Goal: Task Accomplishment & Management: Manage account settings

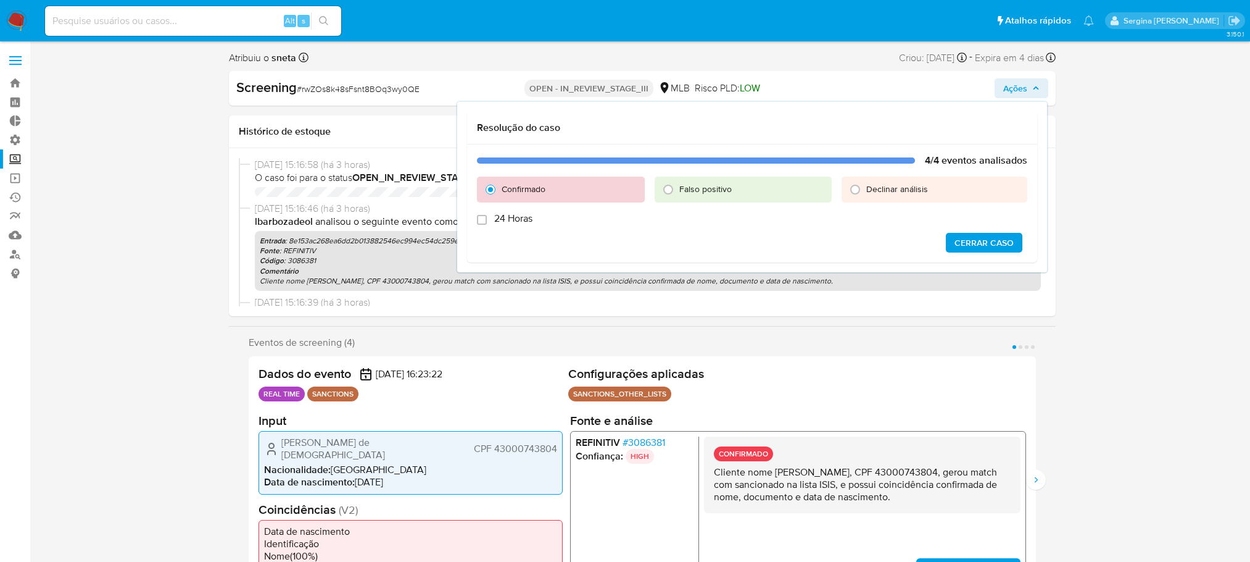
select select "10"
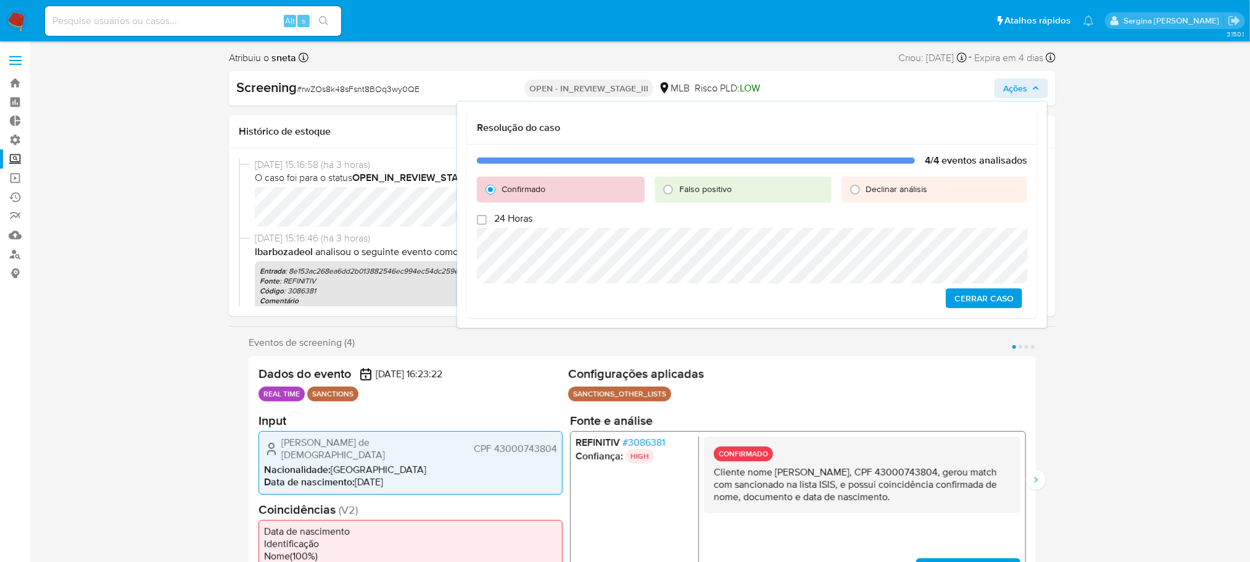
scroll to position [521, 0]
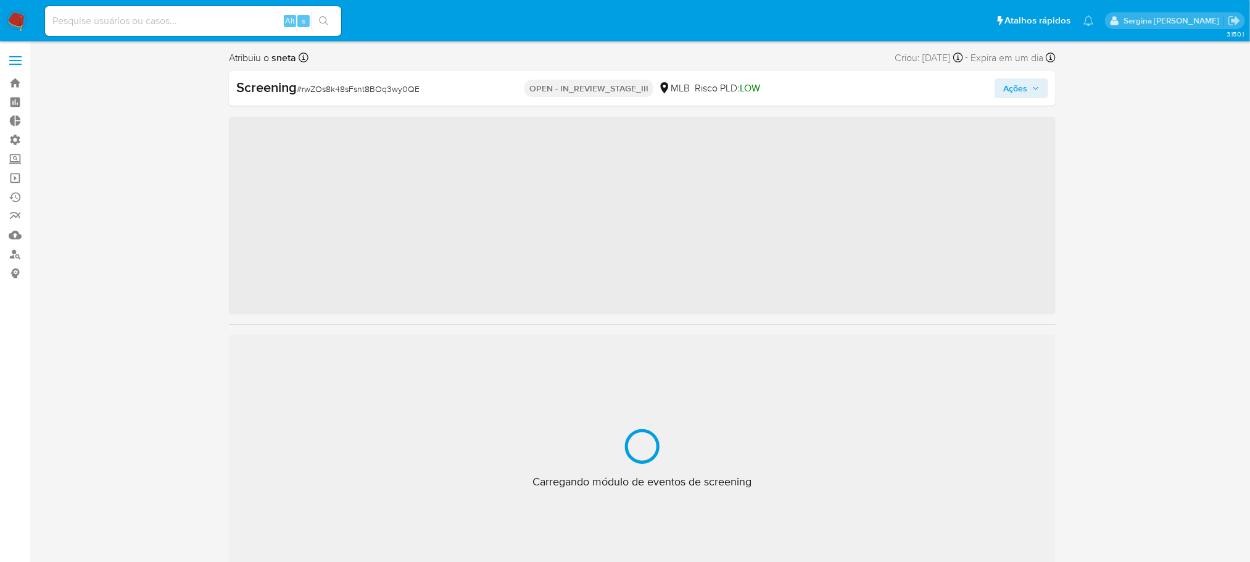
scroll to position [521, 0]
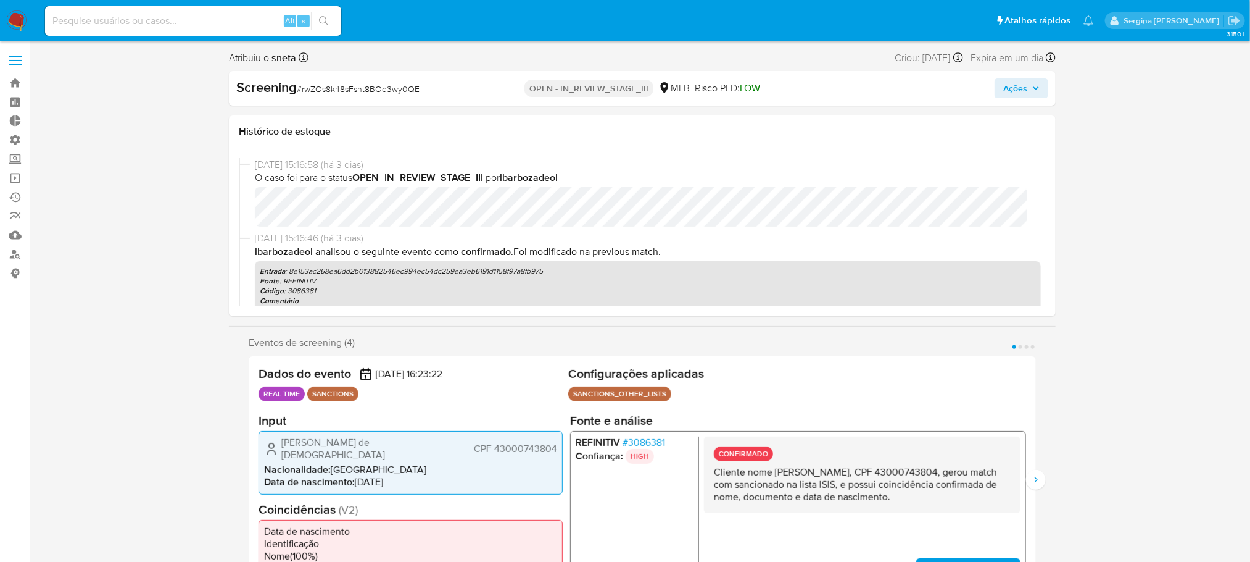
select select "10"
click at [1039, 87] on icon "button" at bounding box center [1035, 88] width 7 height 7
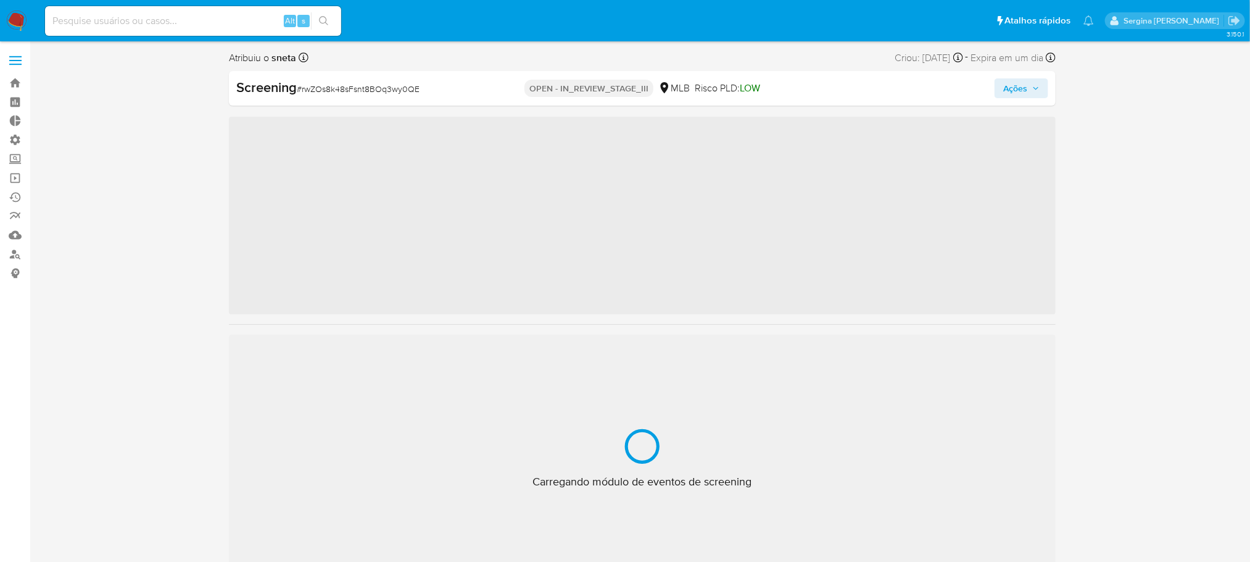
scroll to position [521, 0]
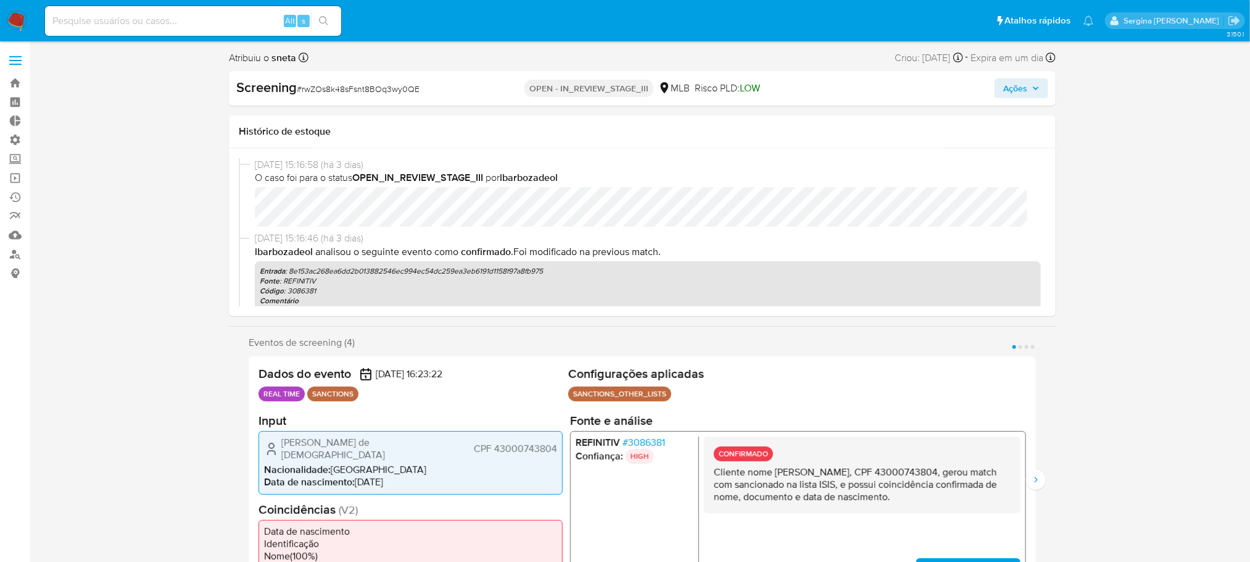
select select "10"
click at [1023, 84] on span "Ações" at bounding box center [1015, 88] width 24 height 20
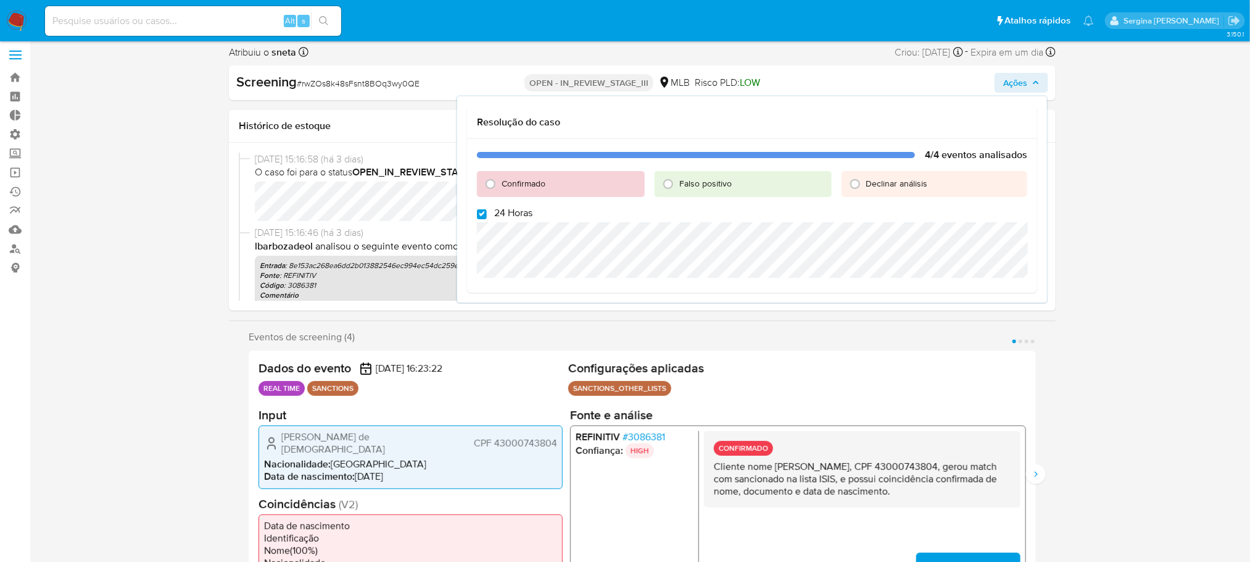
scroll to position [0, 0]
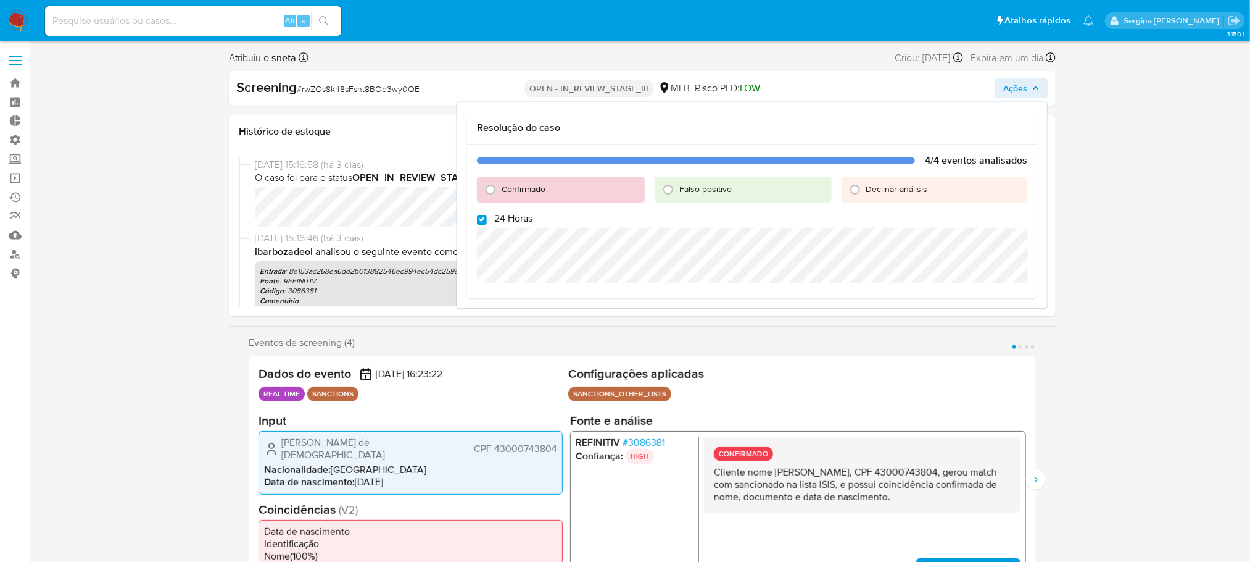
click at [354, 237] on span "08/08/2025 15:16:46 (há 3 dias)" at bounding box center [648, 238] width 786 height 14
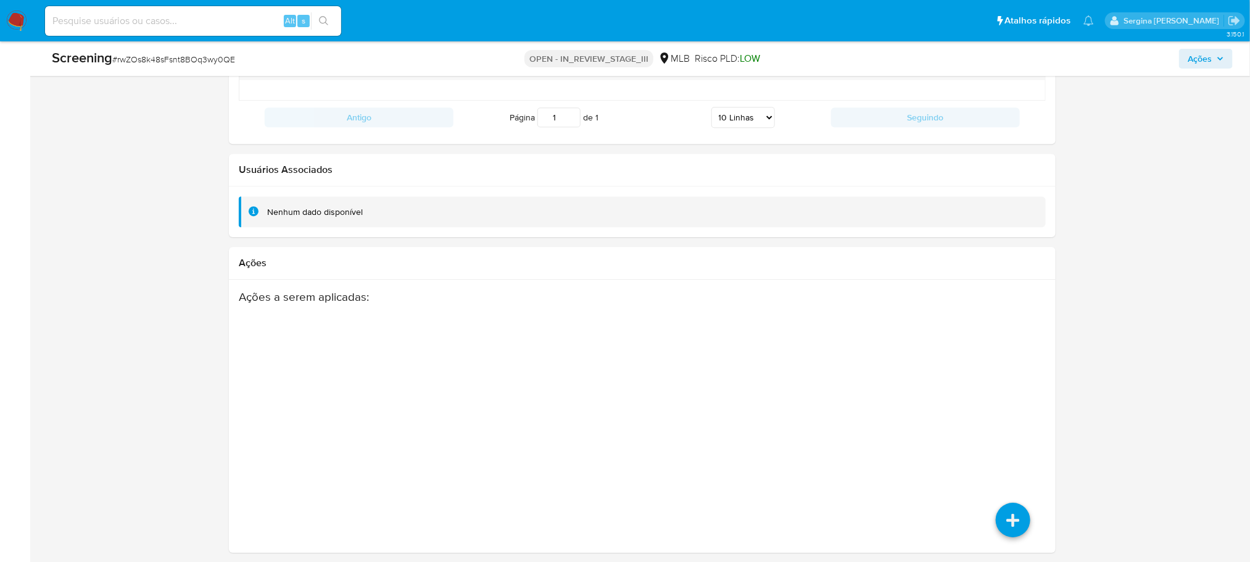
scroll to position [1974, 0]
click at [1006, 520] on icon at bounding box center [1013, 517] width 35 height 35
click at [1002, 419] on icon at bounding box center [1012, 430] width 35 height 35
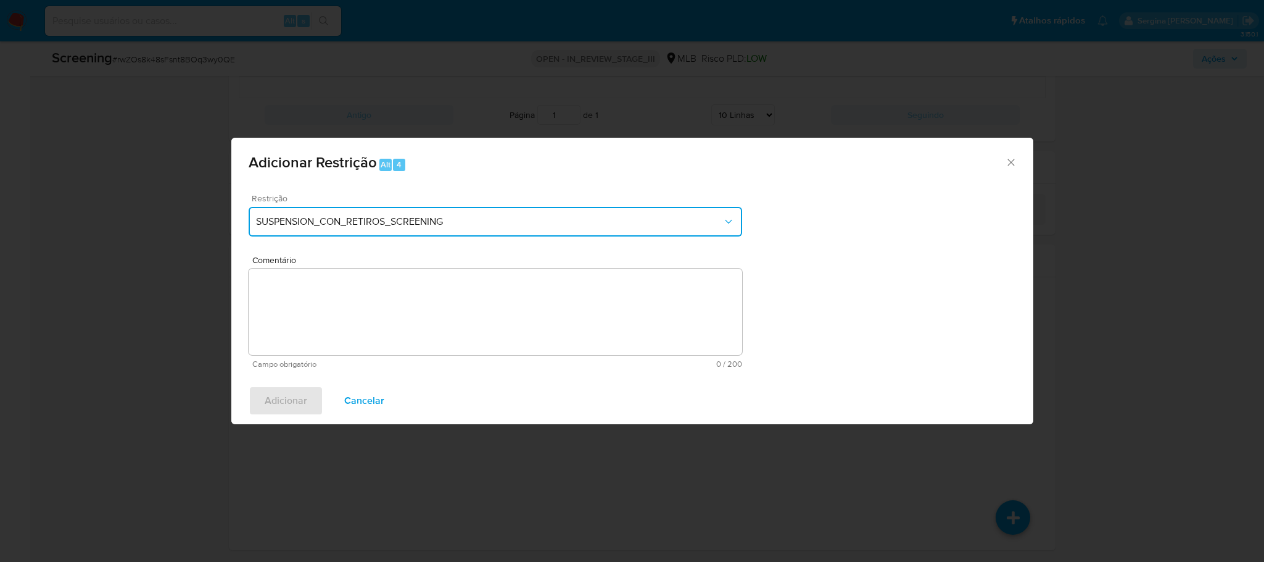
click at [489, 223] on span "SUSPENSION_CON_RETIROS_SCREENING" at bounding box center [489, 221] width 467 height 12
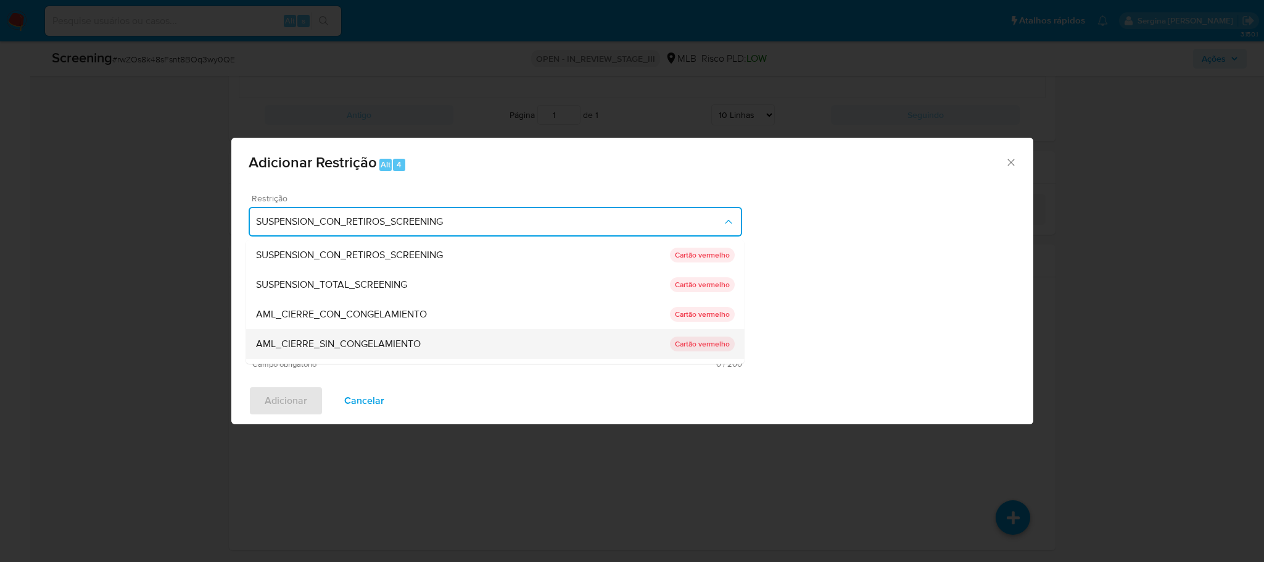
click at [411, 338] on span "AML_CIERRE_SIN_CONGELAMIENTO" at bounding box center [337, 344] width 165 height 12
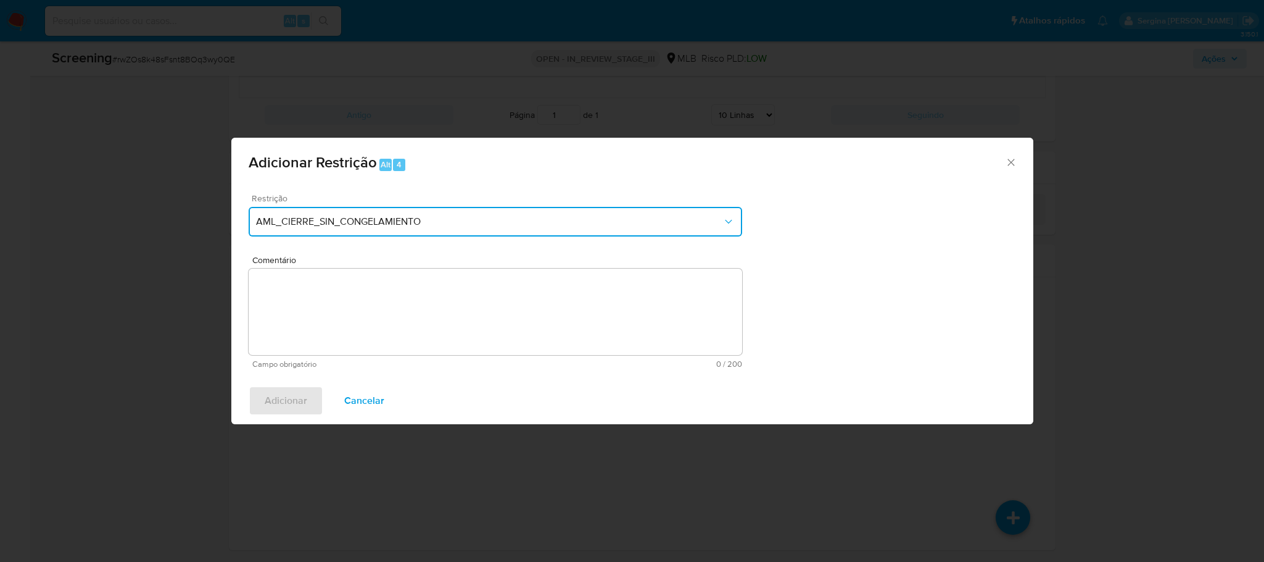
click at [446, 230] on button "AML_CIERRE_SIN_CONGELAMIENTO" at bounding box center [496, 222] width 494 height 30
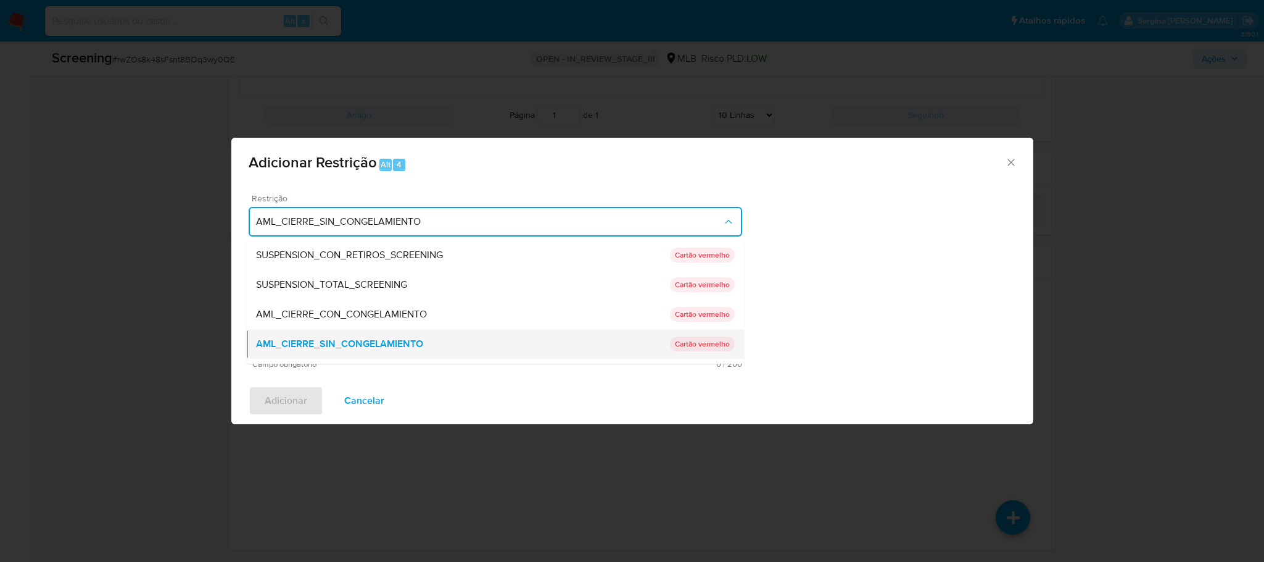
click at [368, 344] on span "AML_CIERRE_SIN_CONGELAMIENTO" at bounding box center [338, 344] width 167 height 12
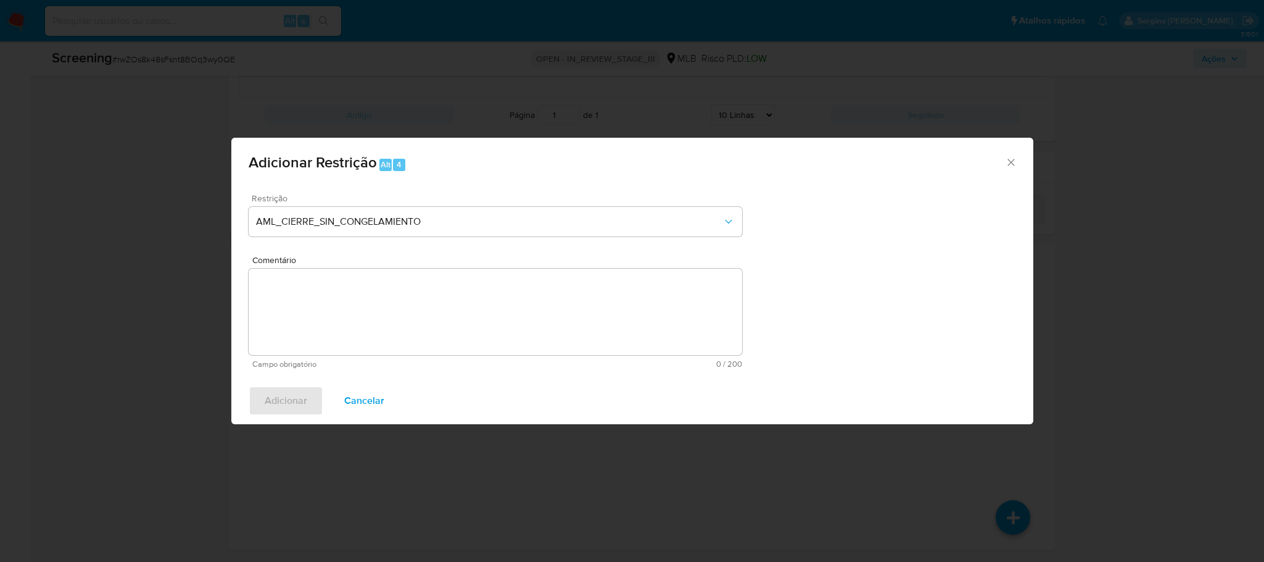
click at [395, 305] on textarea "Comentário" at bounding box center [496, 311] width 494 height 86
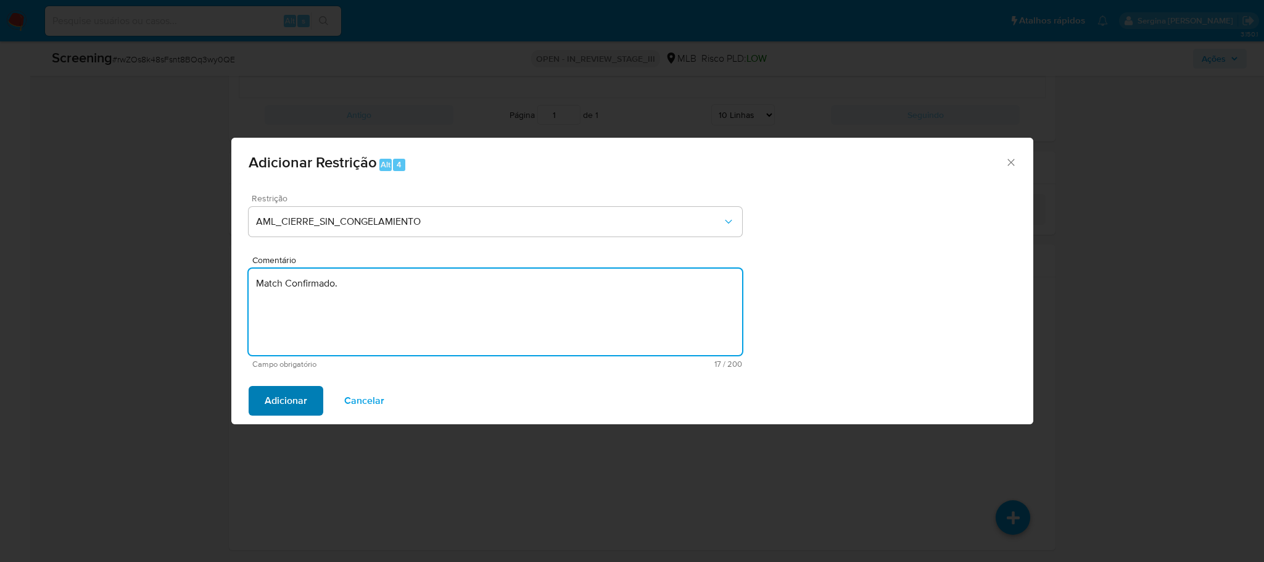
type textarea "Match Confirmado."
click at [271, 402] on span "Adicionar" at bounding box center [286, 400] width 43 height 27
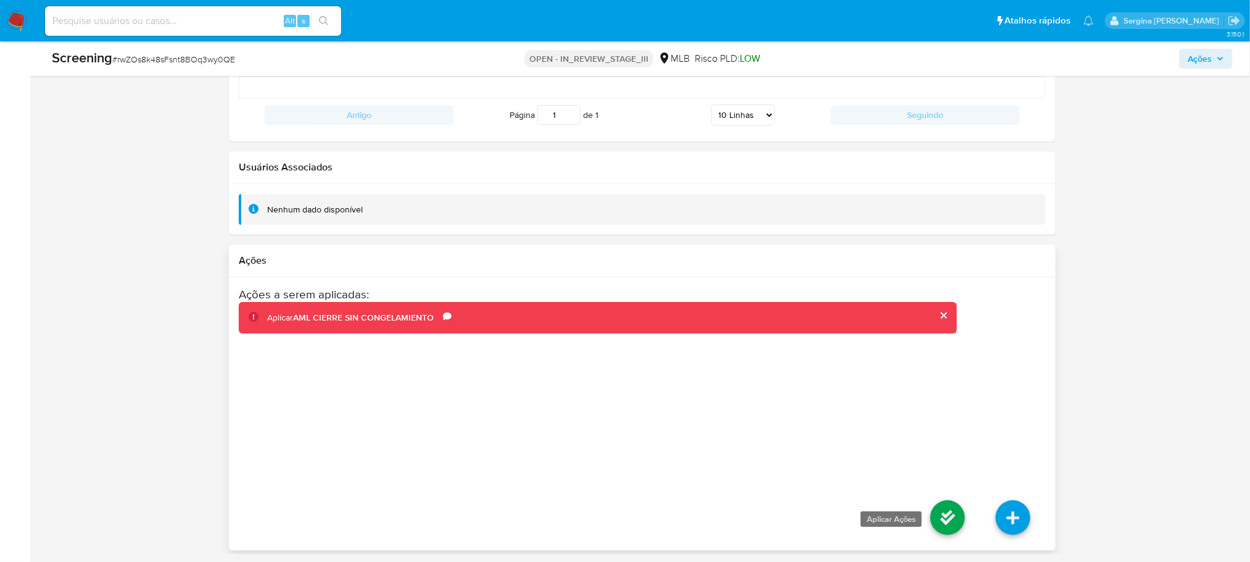
click at [952, 515] on icon at bounding box center [948, 517] width 35 height 35
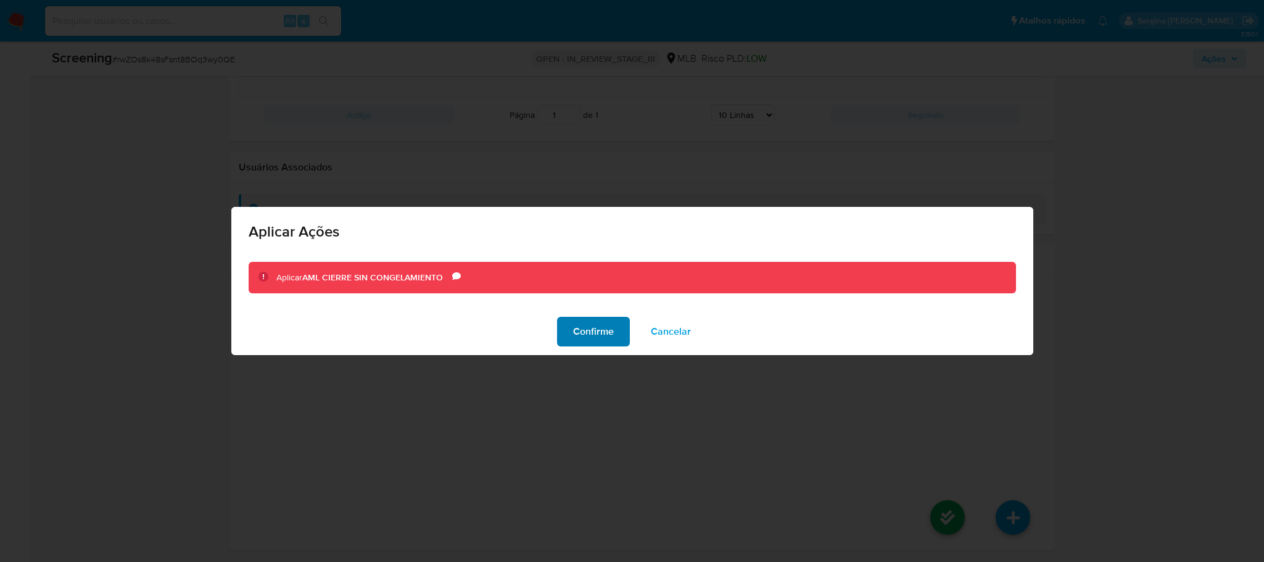
click at [602, 326] on span "Confirme" at bounding box center [593, 331] width 41 height 27
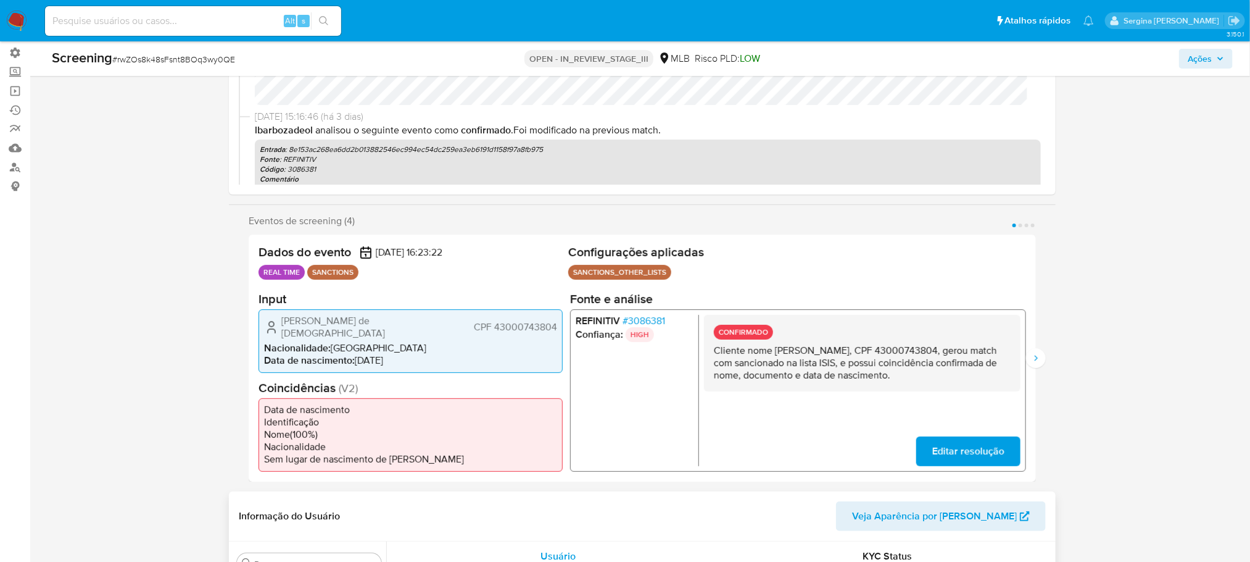
scroll to position [0, 0]
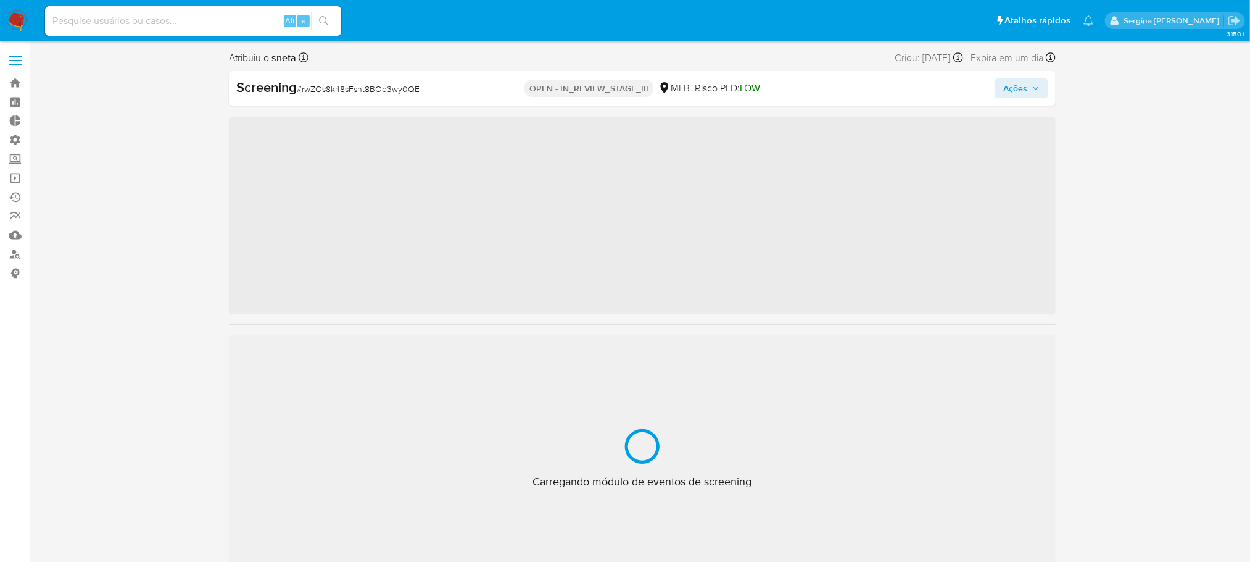
scroll to position [521, 0]
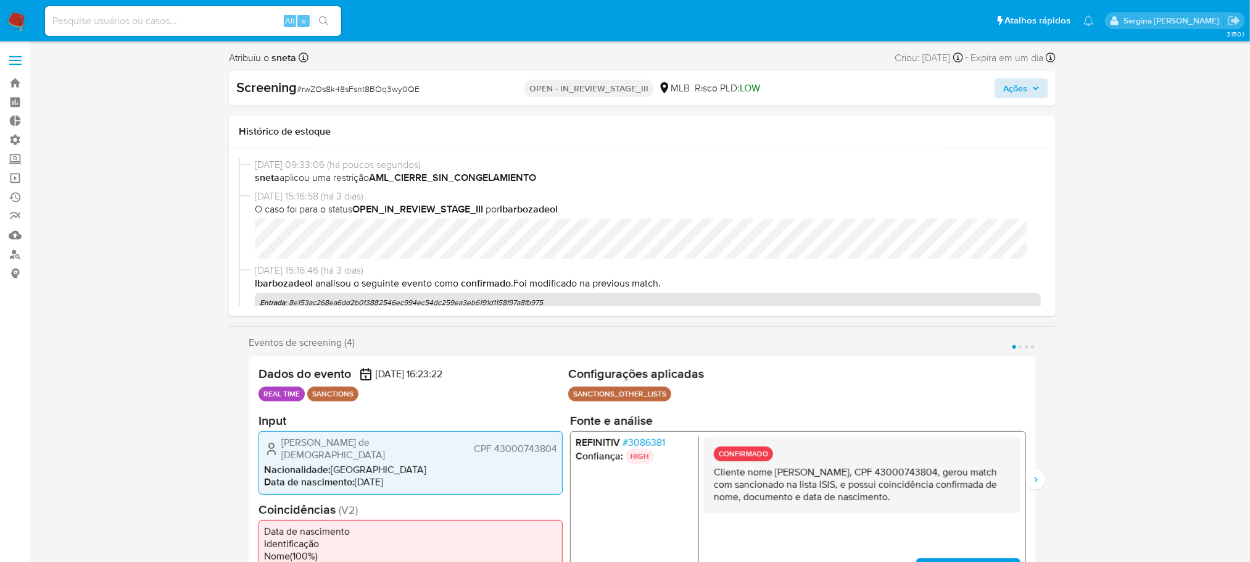
select select "10"
click at [1037, 81] on span "Ações" at bounding box center [1021, 88] width 36 height 17
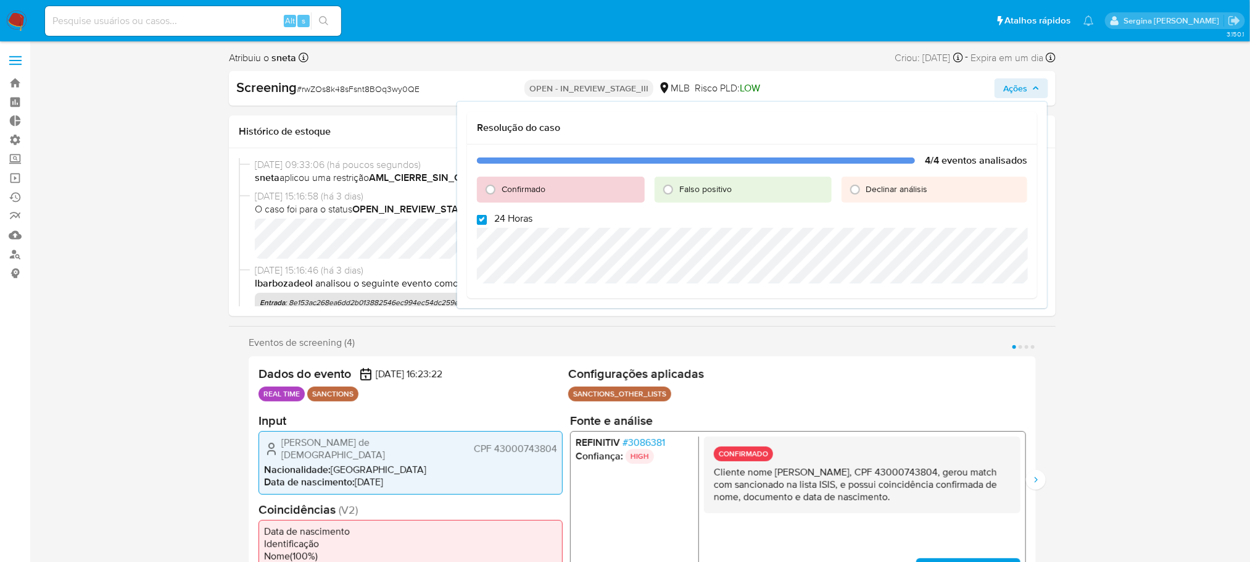
click at [484, 217] on input "24 Horas" at bounding box center [482, 220] width 10 height 10
checkbox input "false"
click at [491, 189] on input "Confirmado" at bounding box center [491, 190] width 20 height 20
radio input "true"
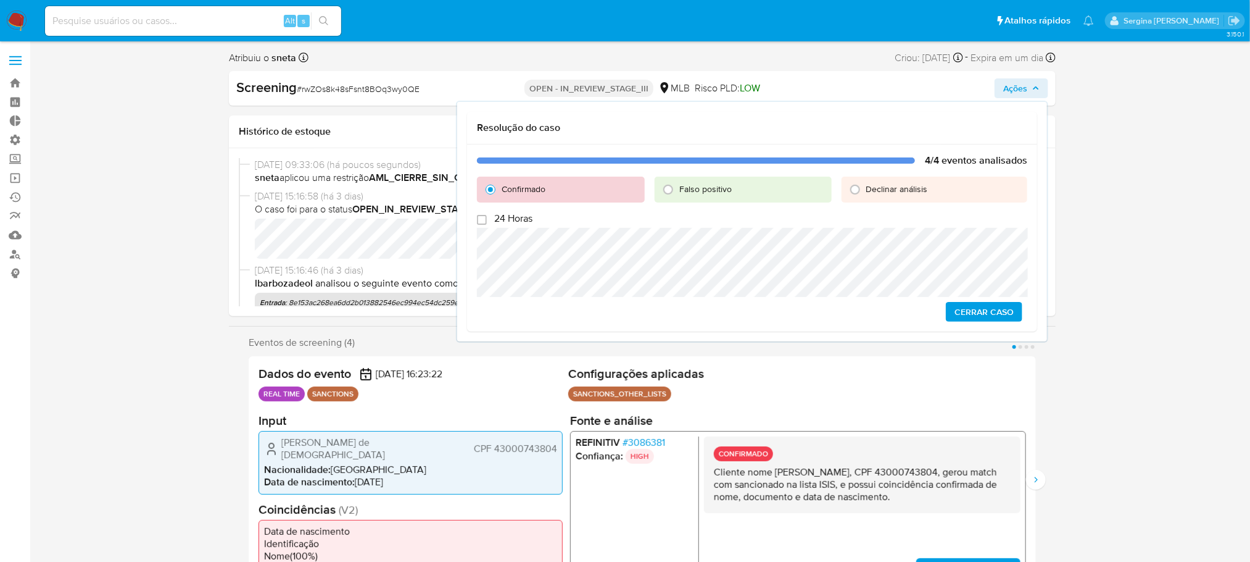
click at [995, 311] on span "Cerrar caso" at bounding box center [984, 311] width 59 height 17
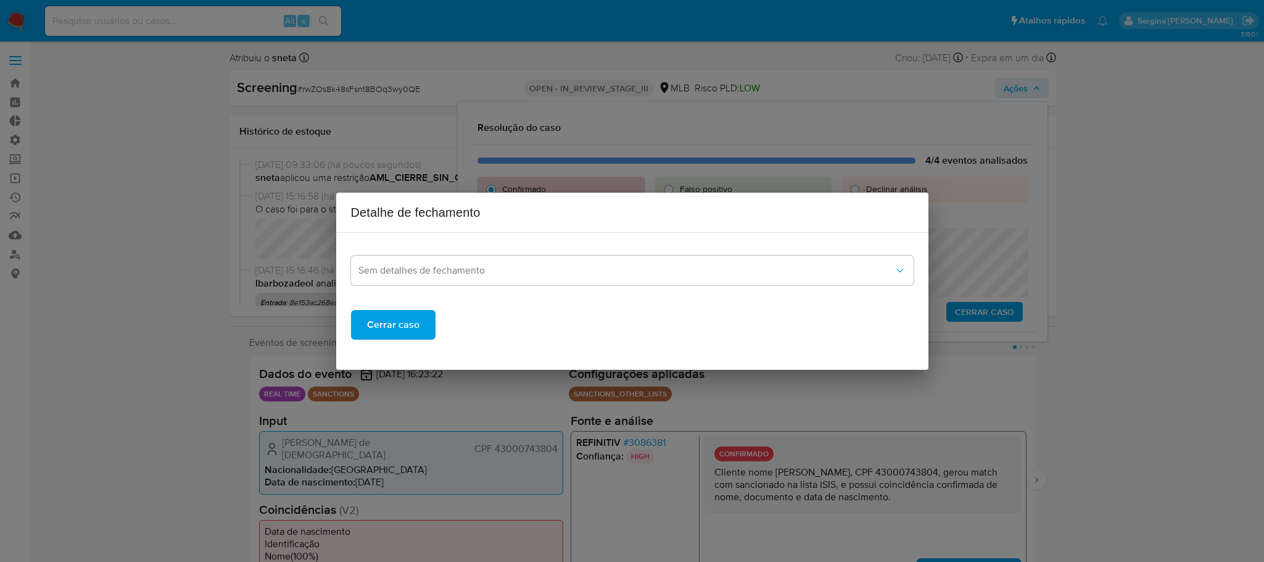
click at [371, 315] on span "Cerrar caso" at bounding box center [393, 324] width 52 height 27
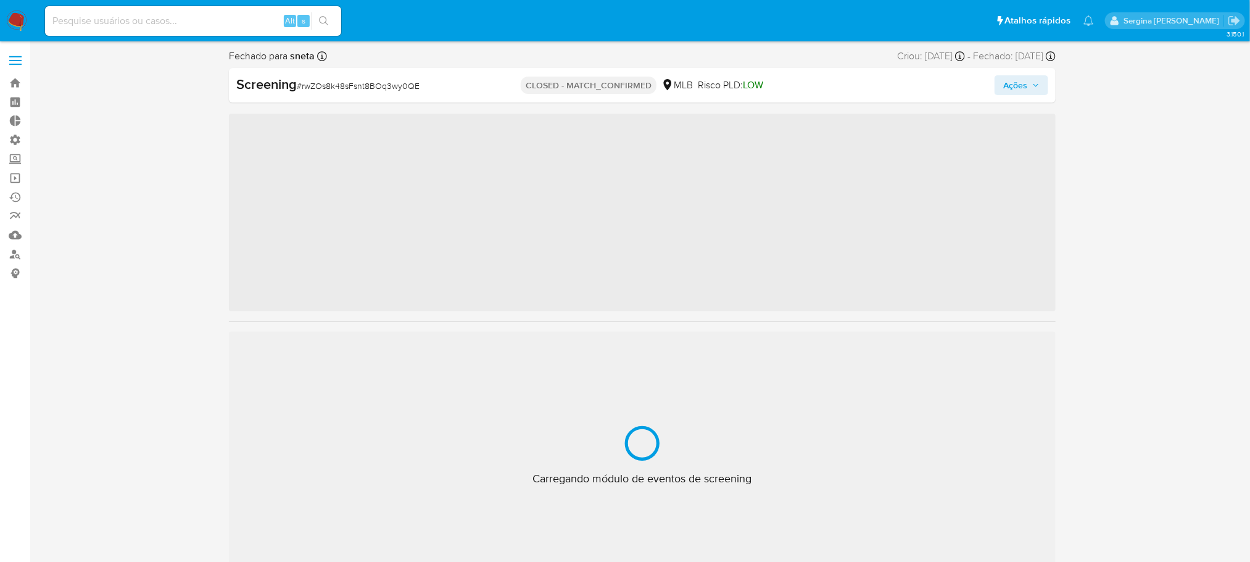
scroll to position [521, 0]
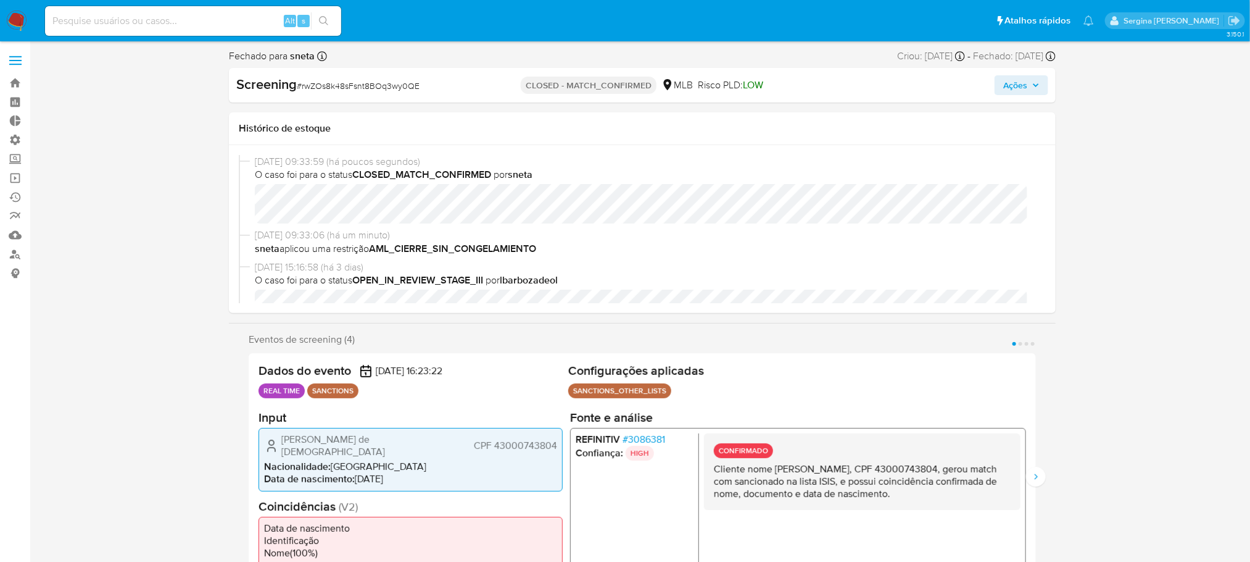
select select "10"
click at [6, 83] on link "Bandeja" at bounding box center [73, 82] width 147 height 19
